Goal: Browse casually: Explore the website without a specific task or goal

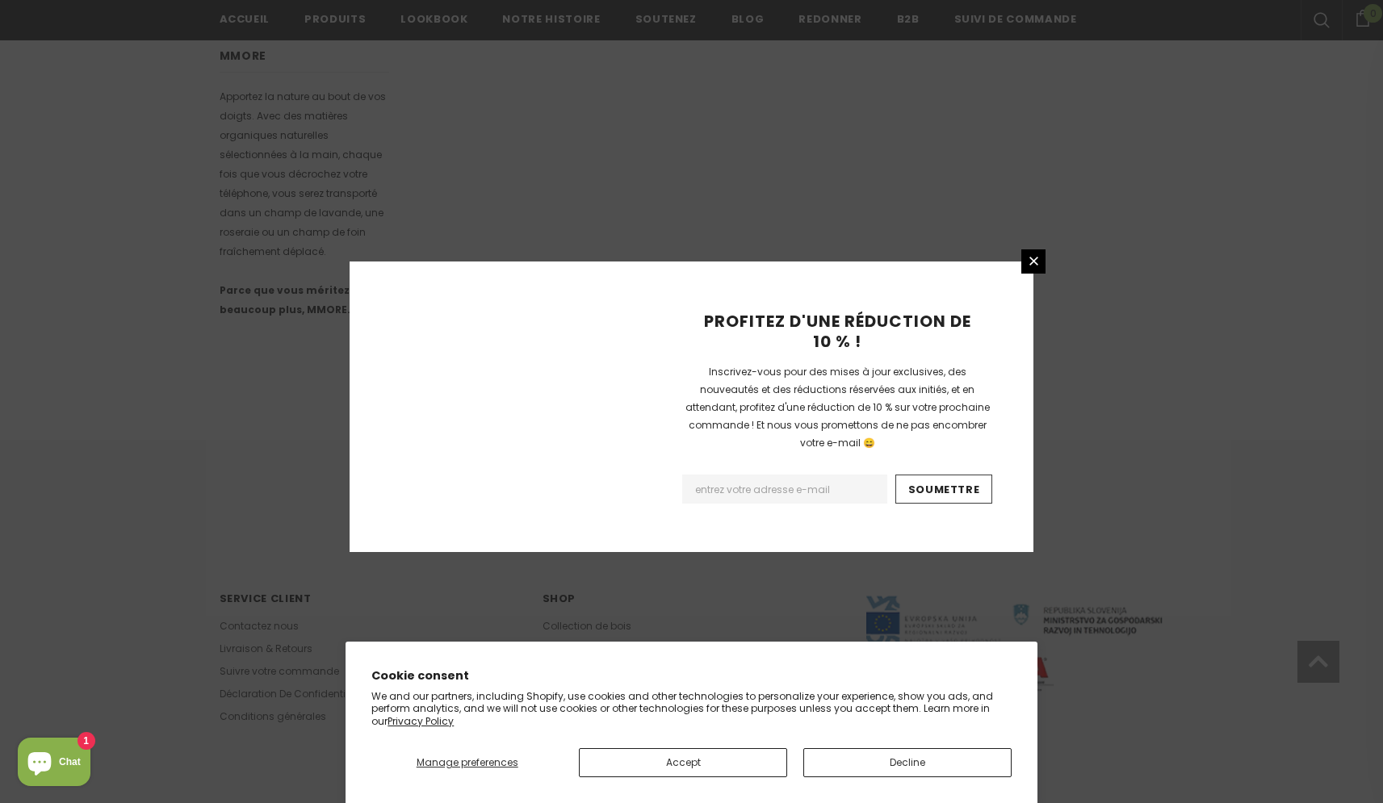
scroll to position [891, 0]
